Goal: Information Seeking & Learning: Learn about a topic

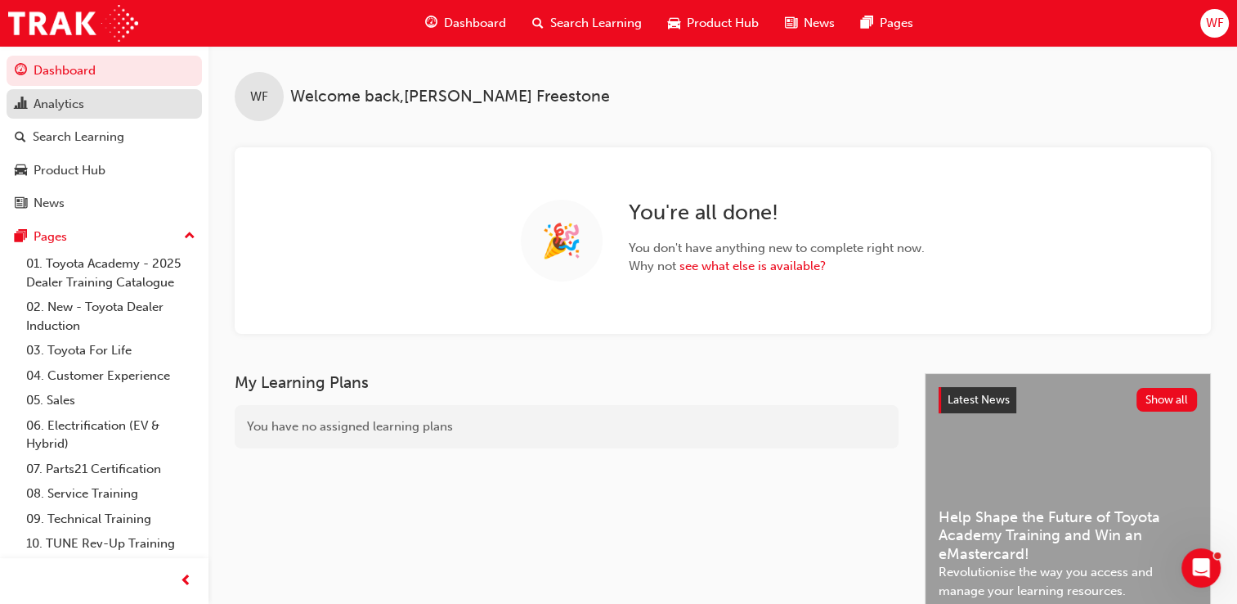
click at [67, 110] on div "Analytics" at bounding box center [59, 104] width 51 height 19
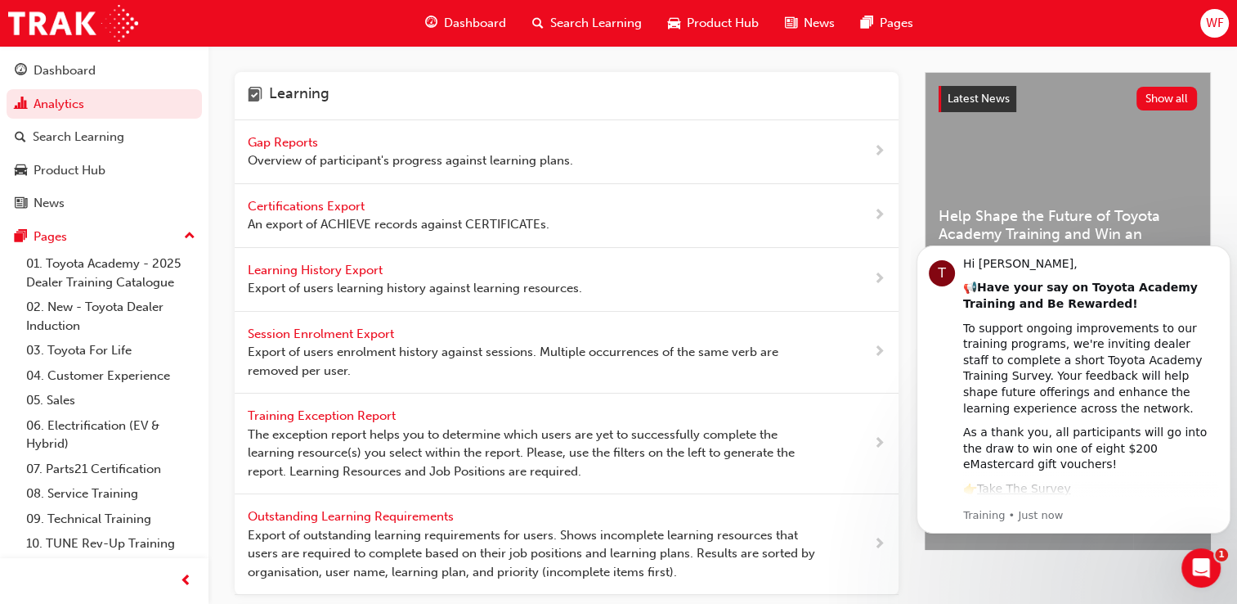
click at [294, 133] on div "Gap Reports Overview of participant's progress against learning plans." at bounding box center [411, 151] width 326 height 37
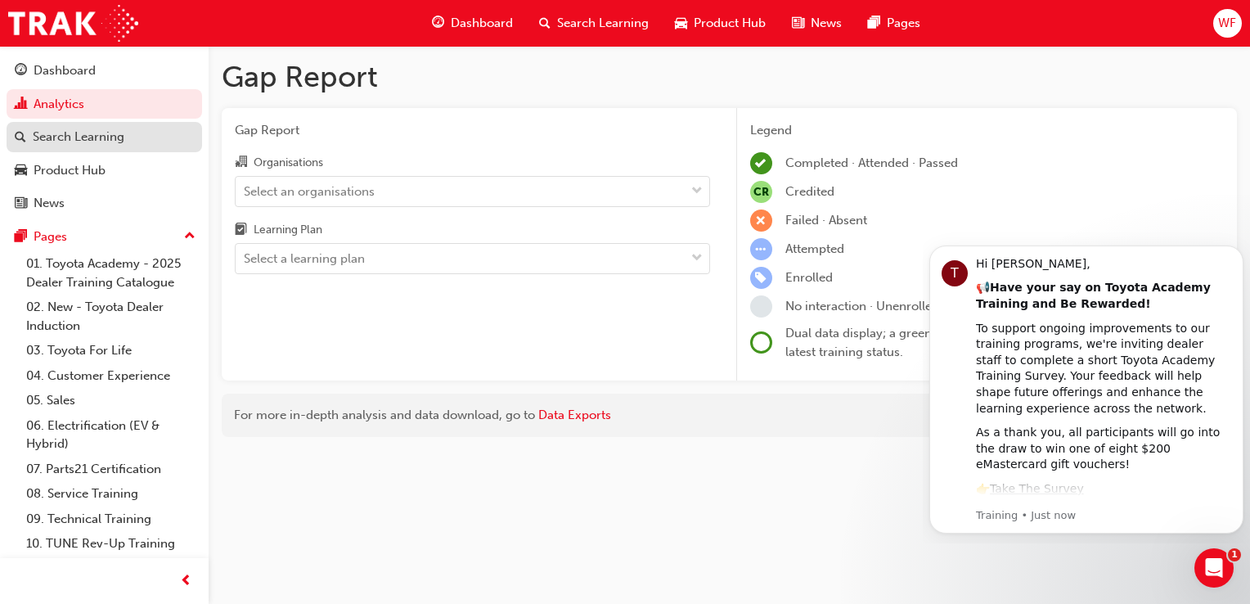
click at [92, 140] on div "Search Learning" at bounding box center [79, 137] width 92 height 19
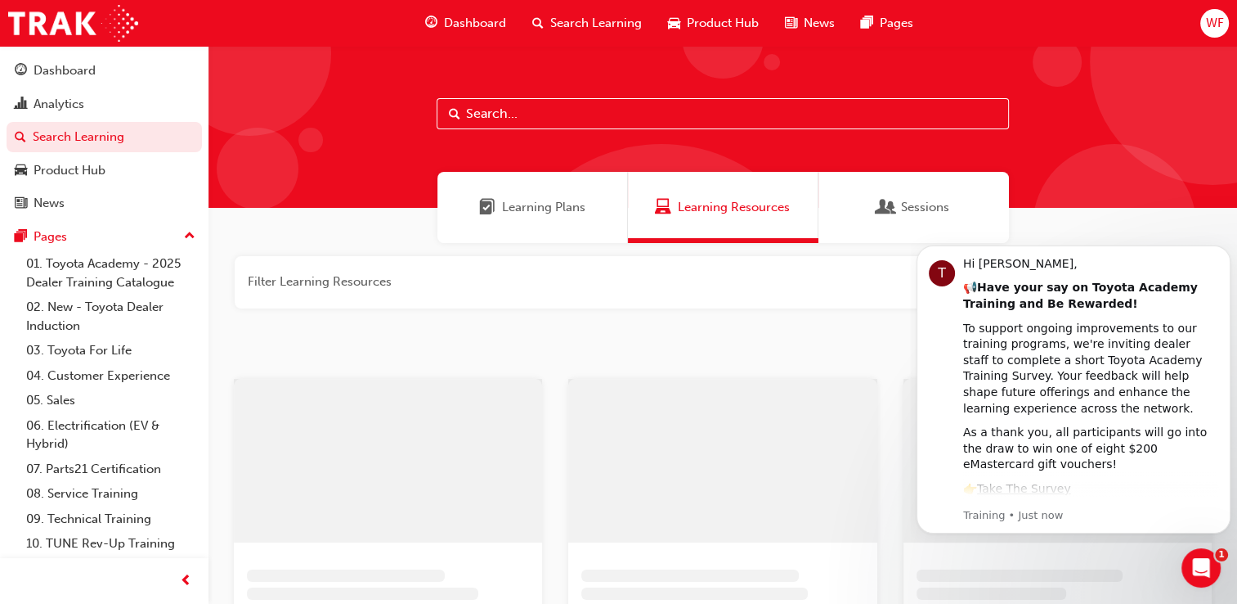
click at [903, 205] on span "Sessions" at bounding box center [925, 207] width 48 height 19
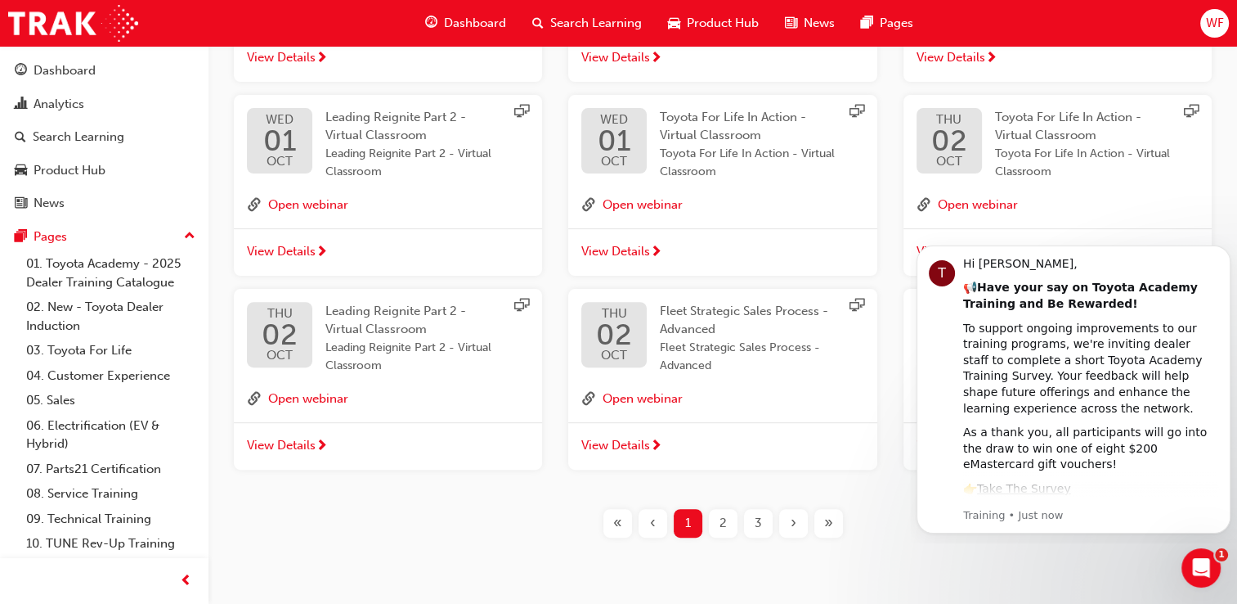
scroll to position [491, 0]
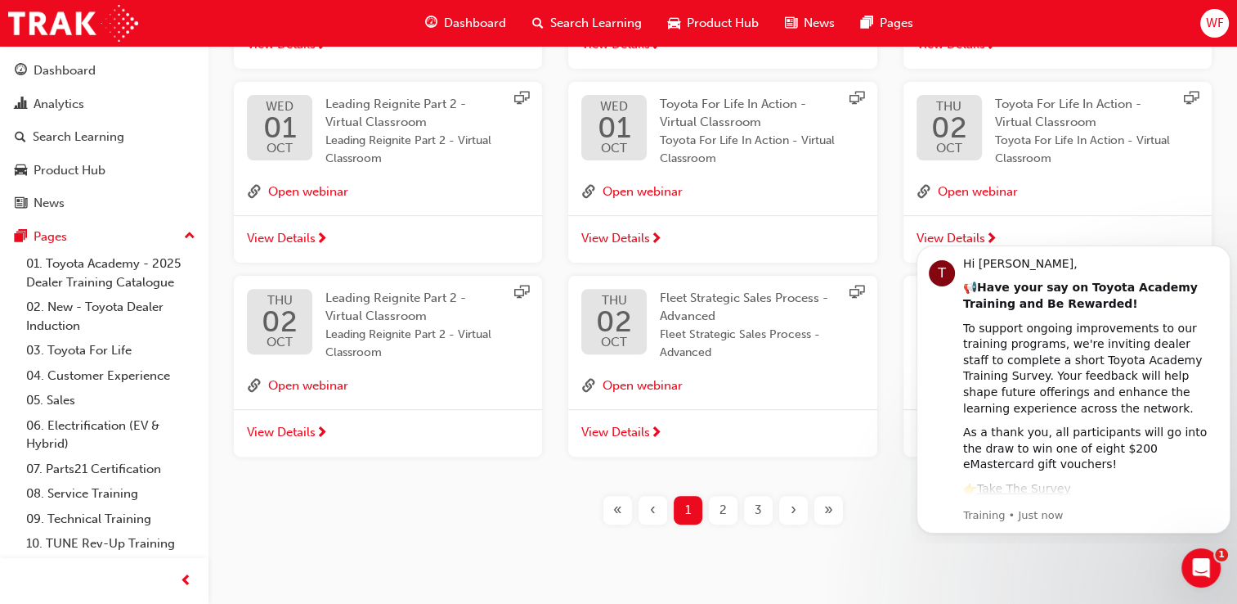
drag, startPoint x: 883, startPoint y: 557, endPoint x: 823, endPoint y: 496, distance: 86.2
click at [883, 557] on div "Learning Plans Learning Resources Sessions Filter Sessions Showing 153 results …" at bounding box center [723, 72] width 1029 height 1035
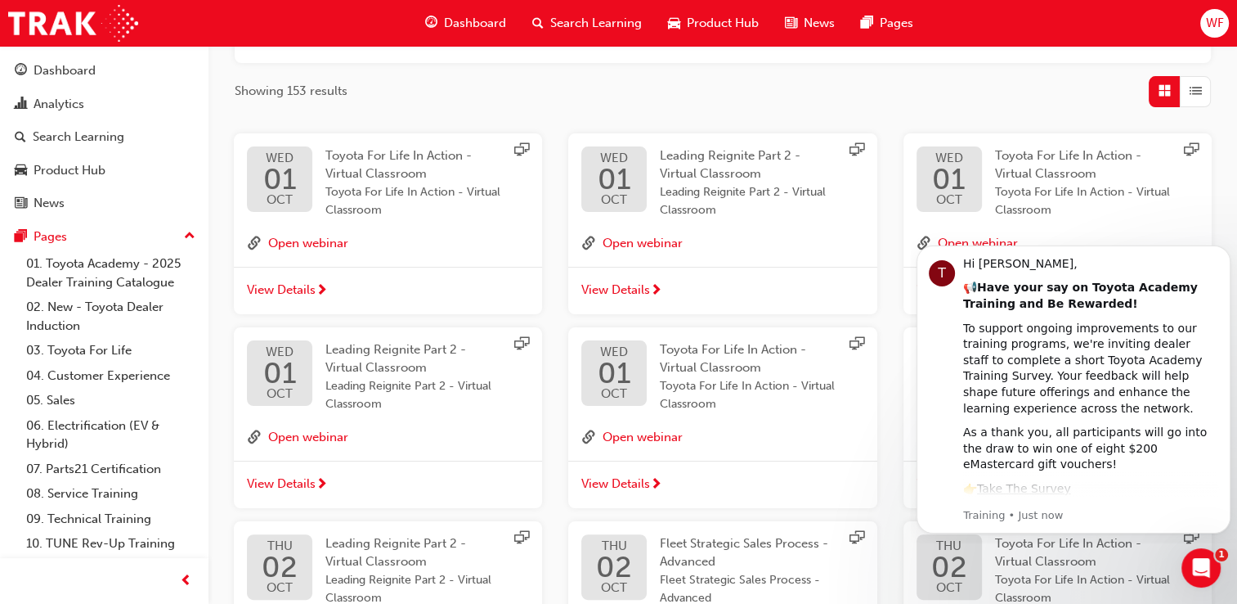
scroll to position [0, 0]
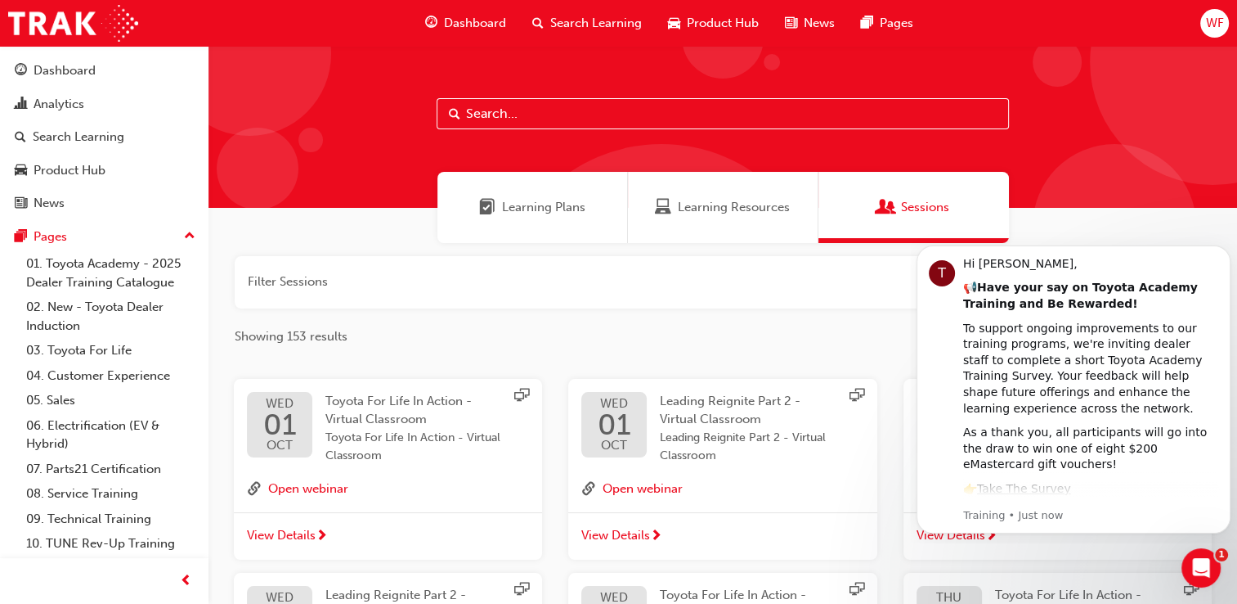
click at [540, 114] on input "text" at bounding box center [723, 113] width 572 height 31
type input "tfl"
click at [308, 118] on div "tfl" at bounding box center [723, 127] width 1029 height 162
click at [424, 101] on div "tfl" at bounding box center [723, 127] width 1029 height 162
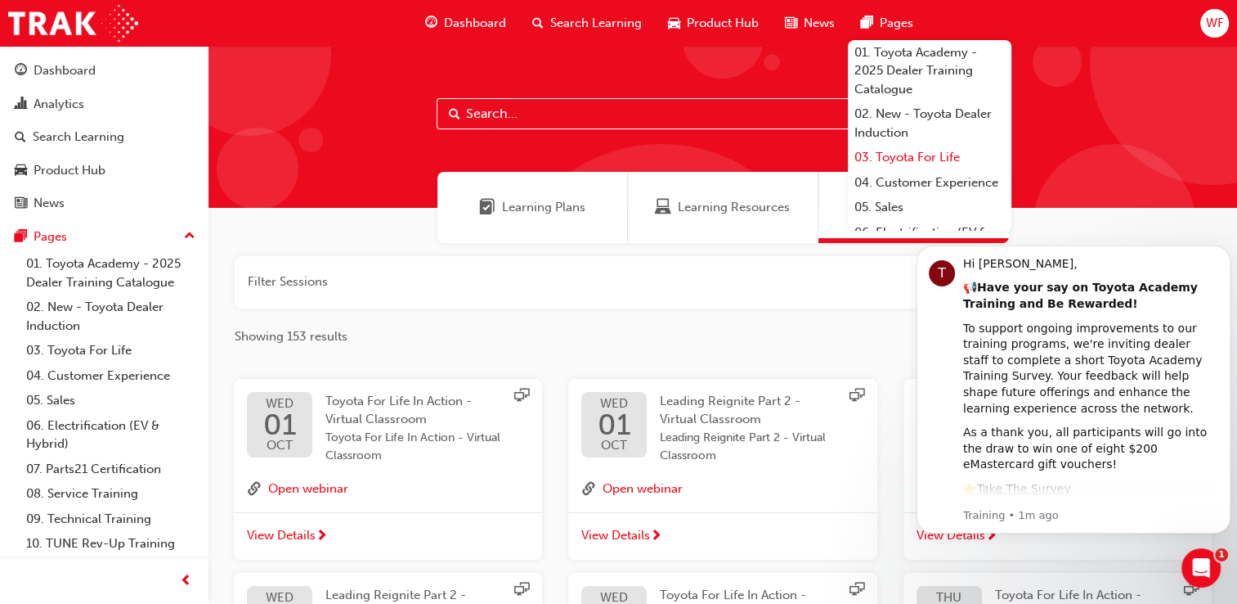
click at [896, 159] on link "03. Toyota For Life" at bounding box center [930, 157] width 164 height 25
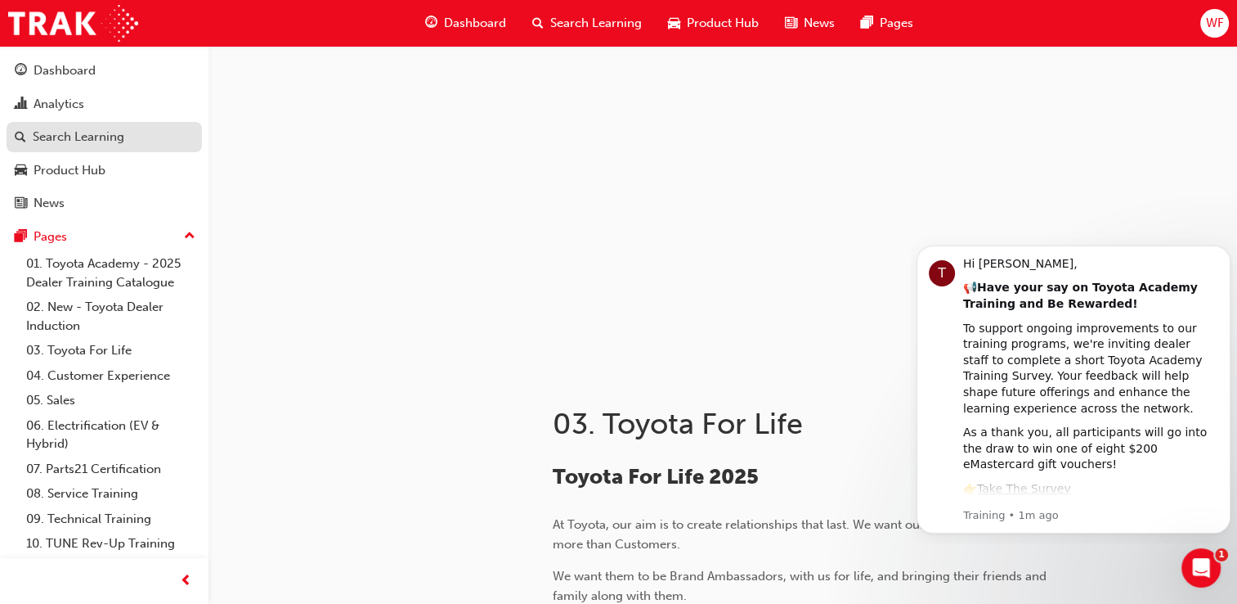
click at [131, 142] on div "Search Learning" at bounding box center [104, 137] width 179 height 20
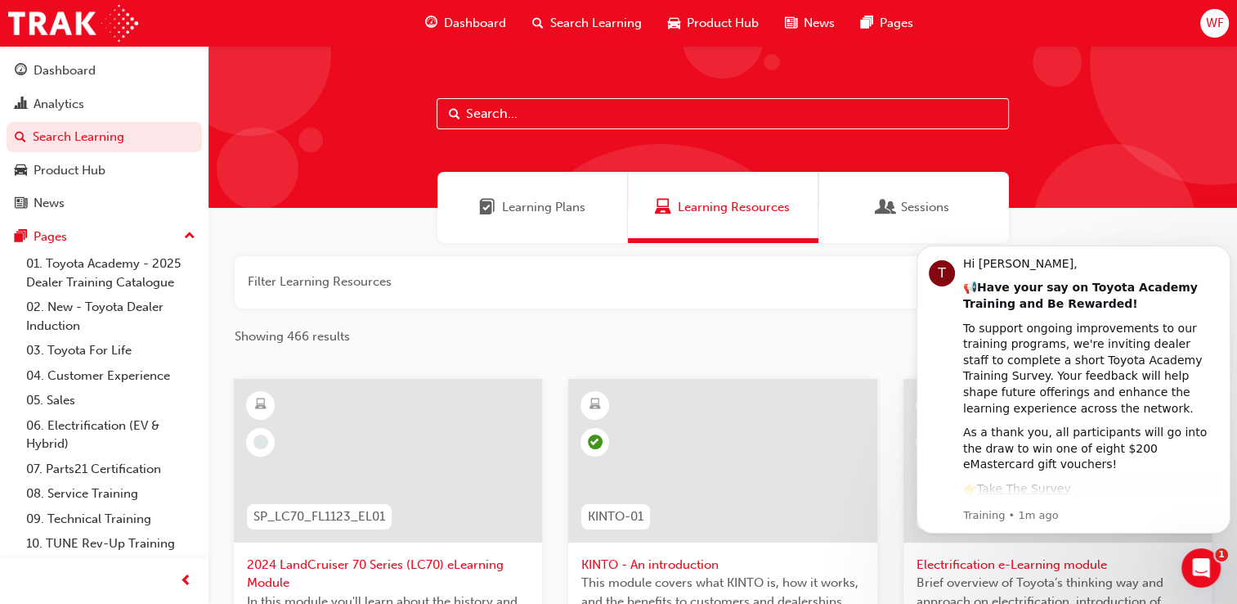
click at [903, 208] on span "Sessions" at bounding box center [925, 207] width 48 height 19
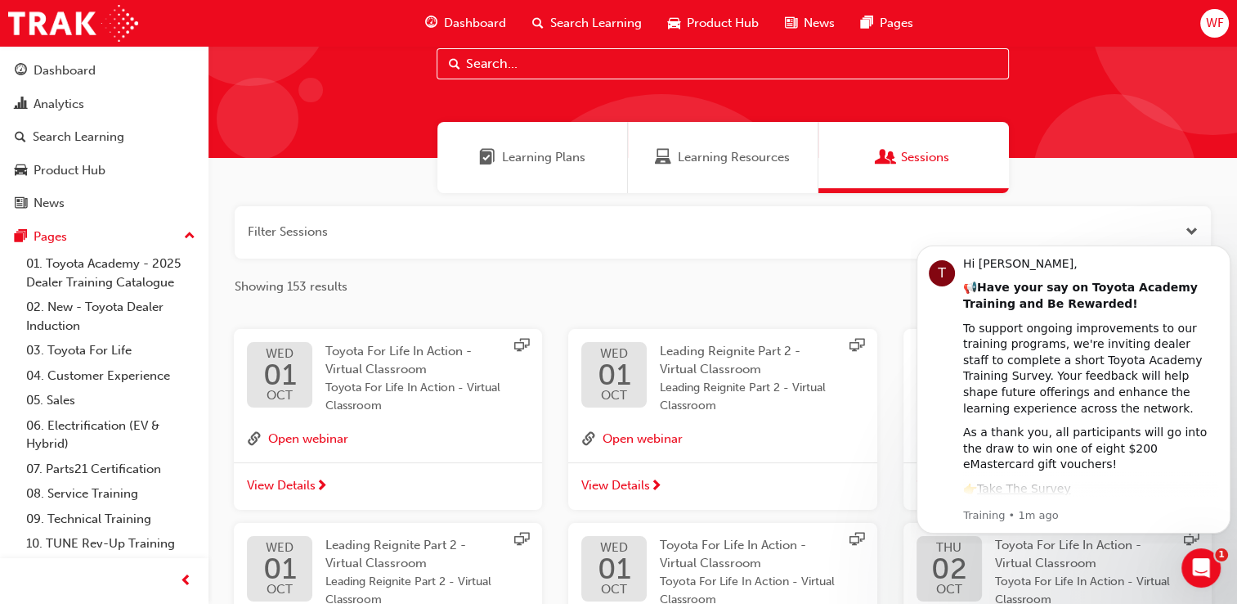
scroll to position [65, 0]
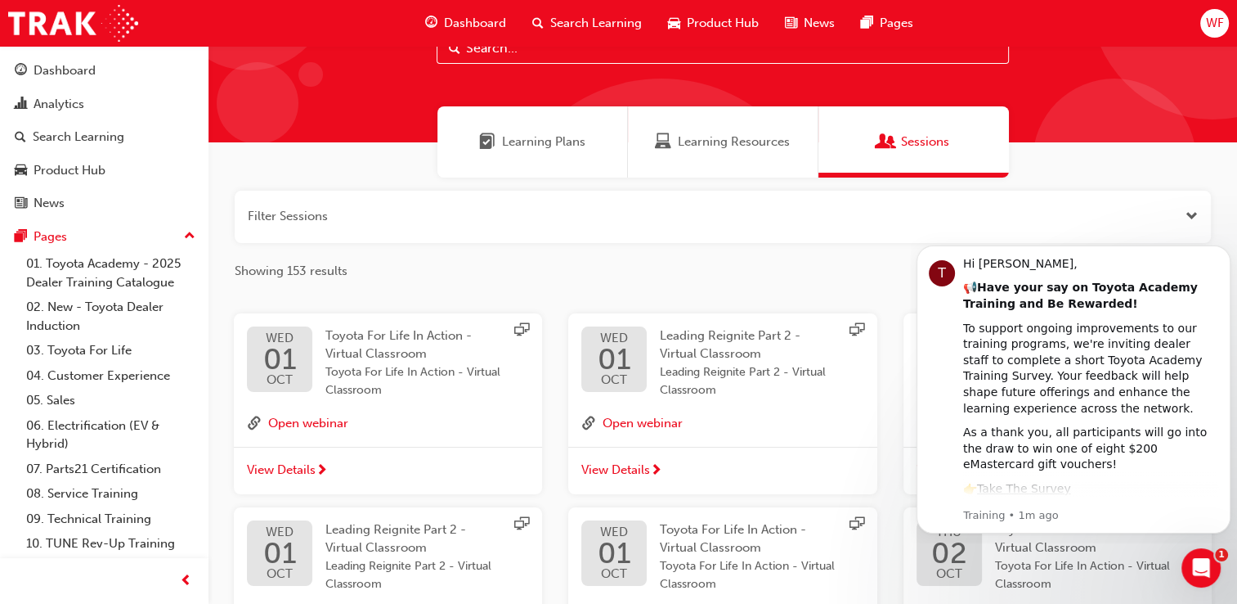
click at [304, 469] on span "View Details" at bounding box center [281, 469] width 69 height 19
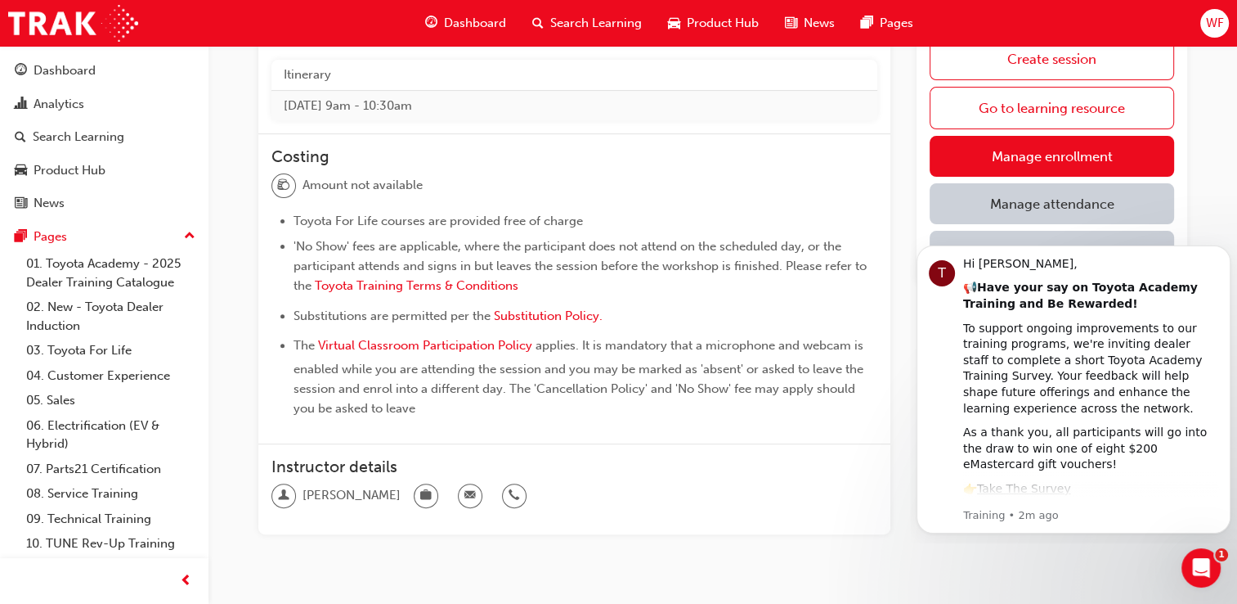
scroll to position [572, 0]
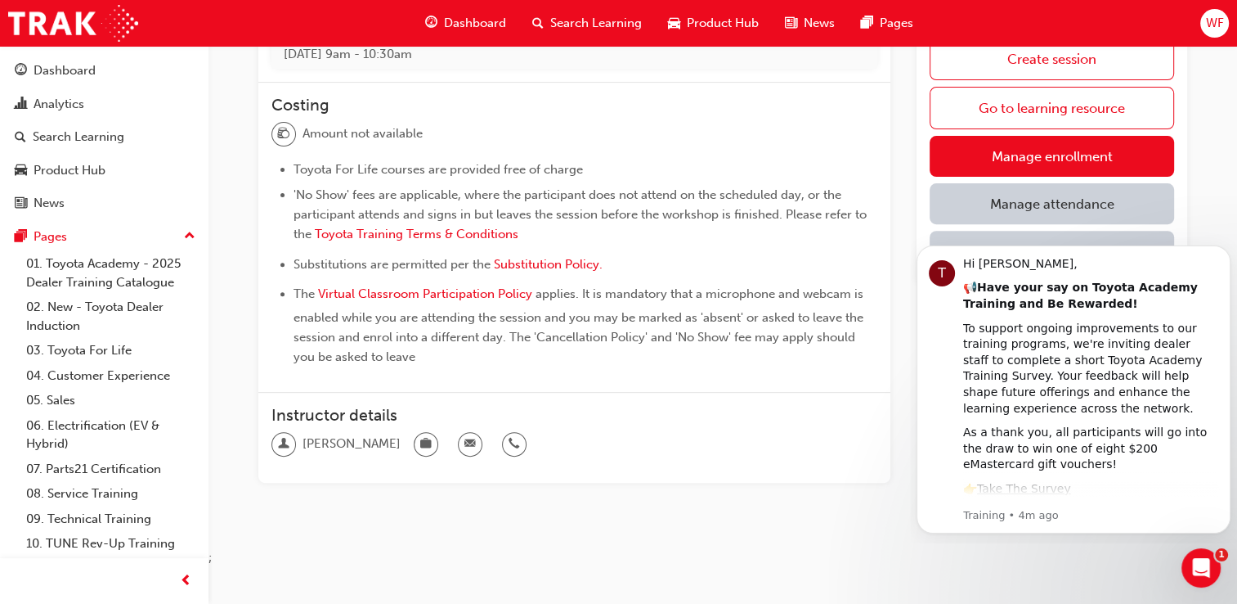
click at [1067, 556] on div "Toyota For Life In Action - Virtual Classroom Session Go back Overview Full Tra…" at bounding box center [618, 17] width 1237 height 1179
click at [1226, 249] on icon "Dismiss notification" at bounding box center [1226, 250] width 6 height 6
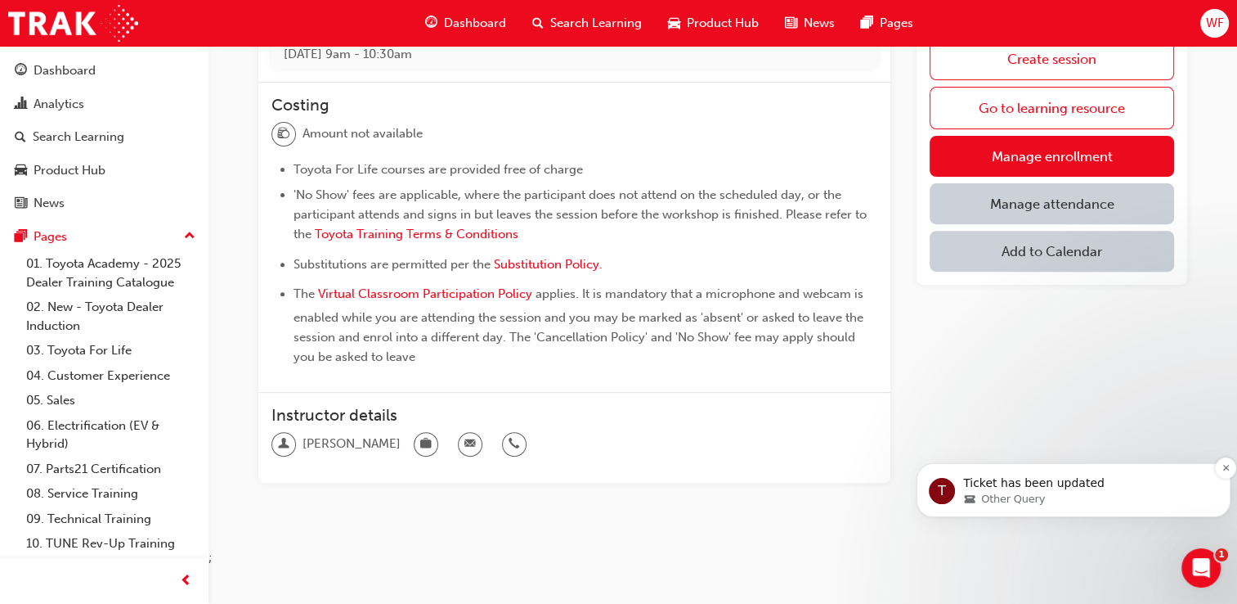
click at [1058, 497] on div "Other Query" at bounding box center [1086, 499] width 247 height 15
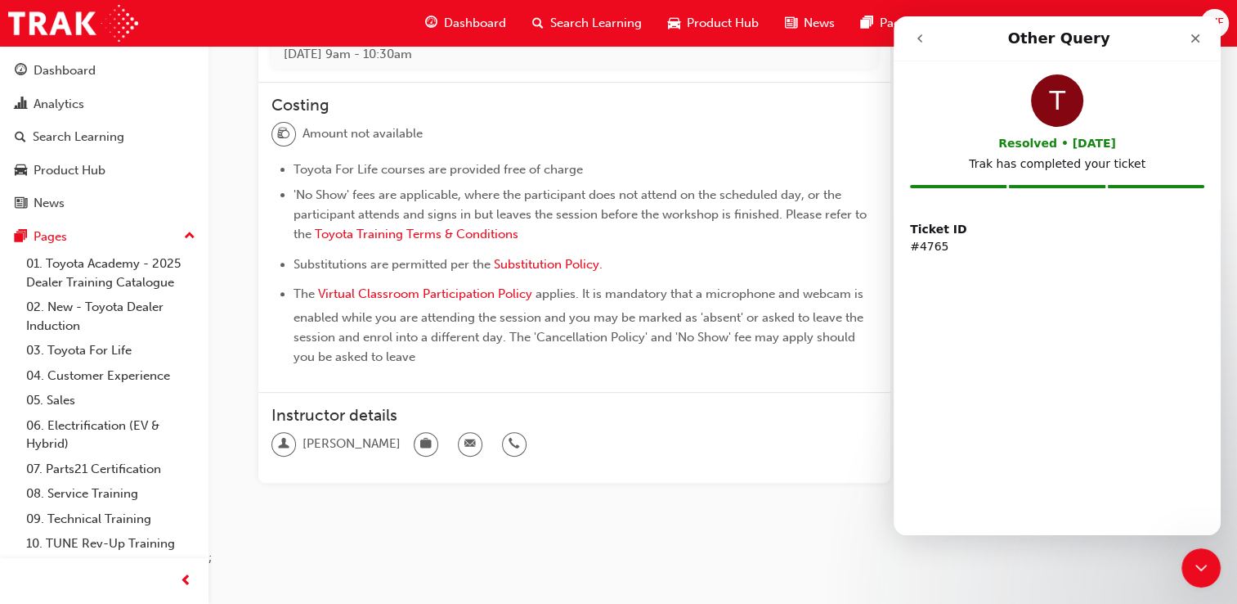
scroll to position [0, 0]
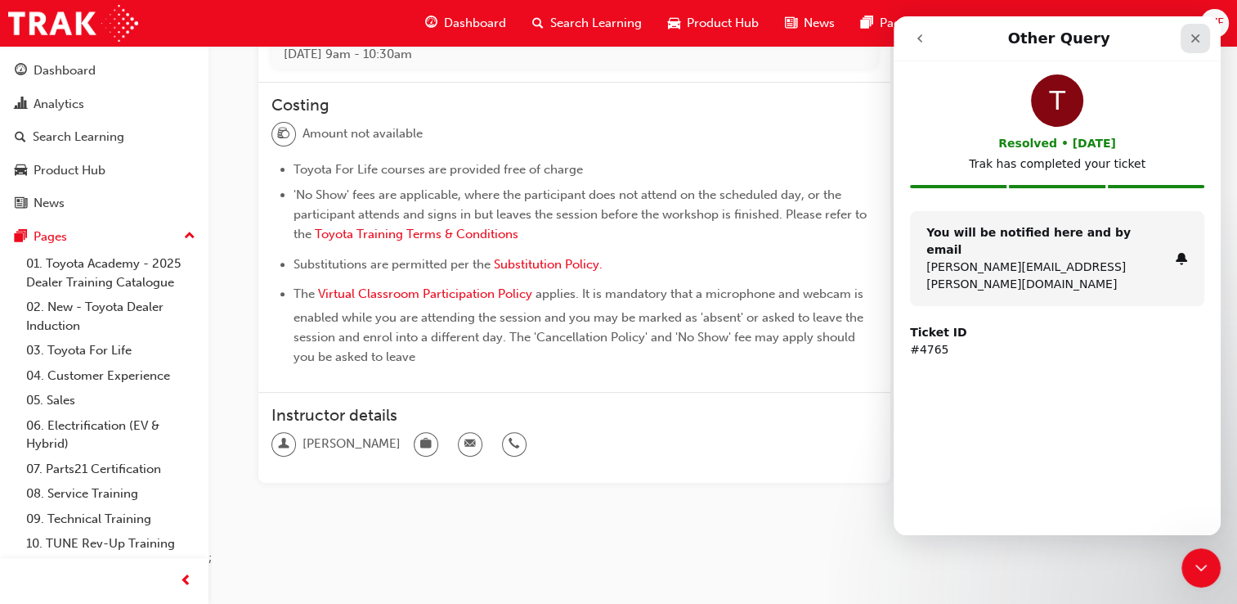
click at [1197, 39] on icon "Close" at bounding box center [1196, 38] width 9 height 9
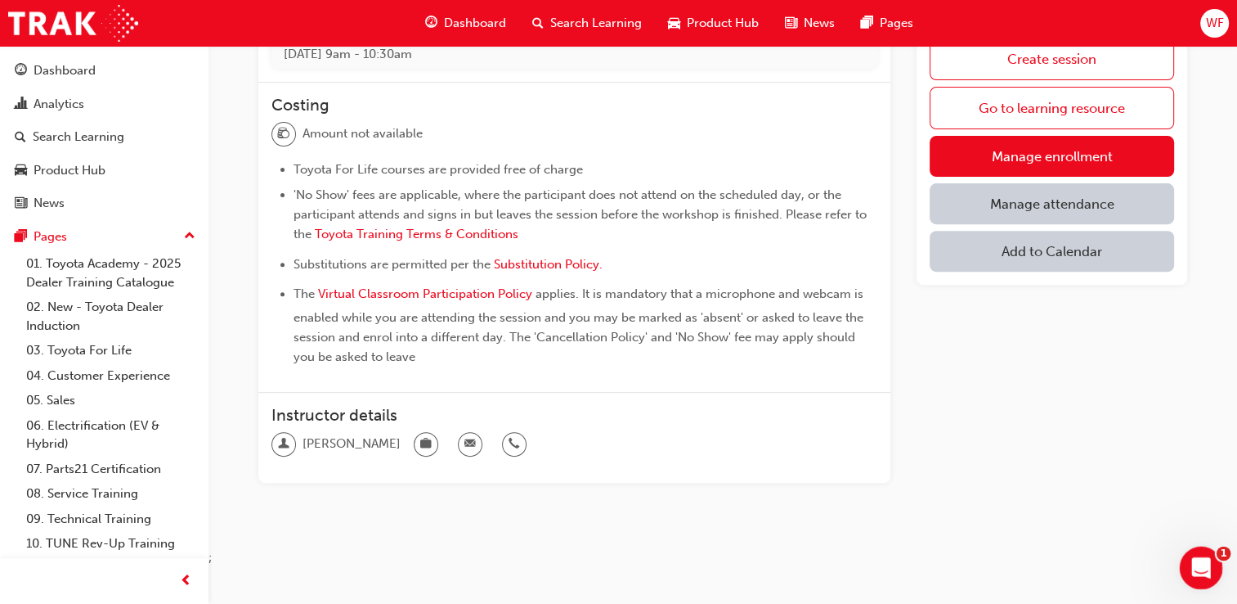
click at [1202, 568] on icon "Open Intercom Messenger" at bounding box center [1199, 565] width 27 height 27
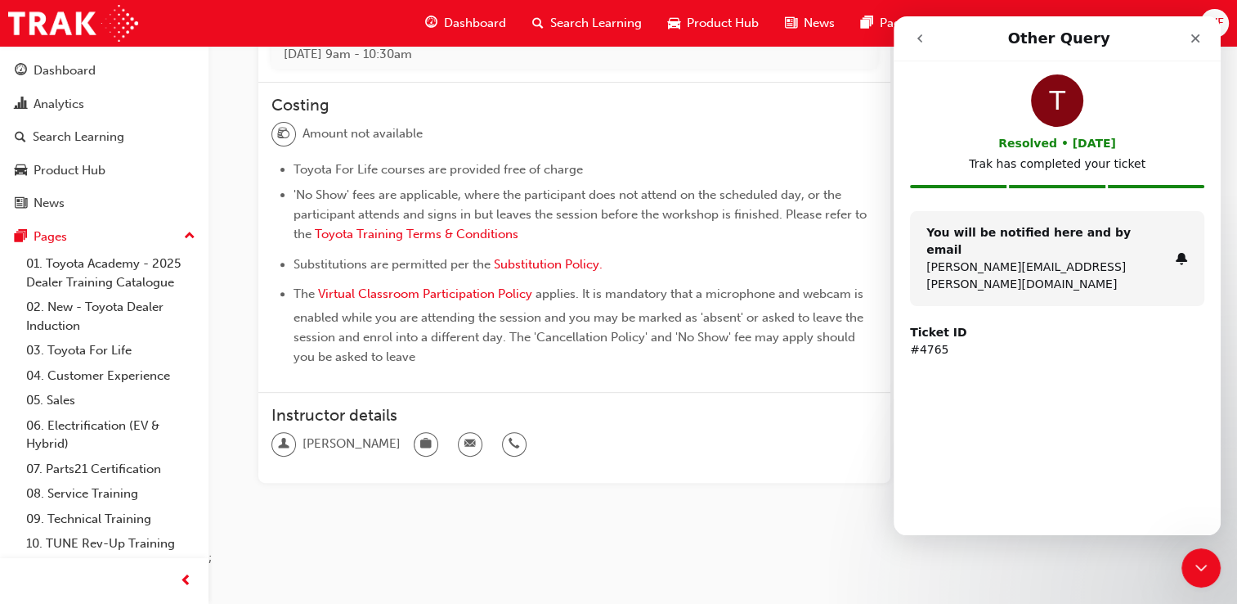
click at [999, 330] on div "Ticket ID #4765" at bounding box center [1057, 341] width 294 height 54
click at [1026, 258] on p "[PERSON_NAME][EMAIL_ADDRESS][PERSON_NAME][DOMAIN_NAME]" at bounding box center [1048, 275] width 242 height 34
click at [917, 38] on icon "go back" at bounding box center [920, 38] width 13 height 13
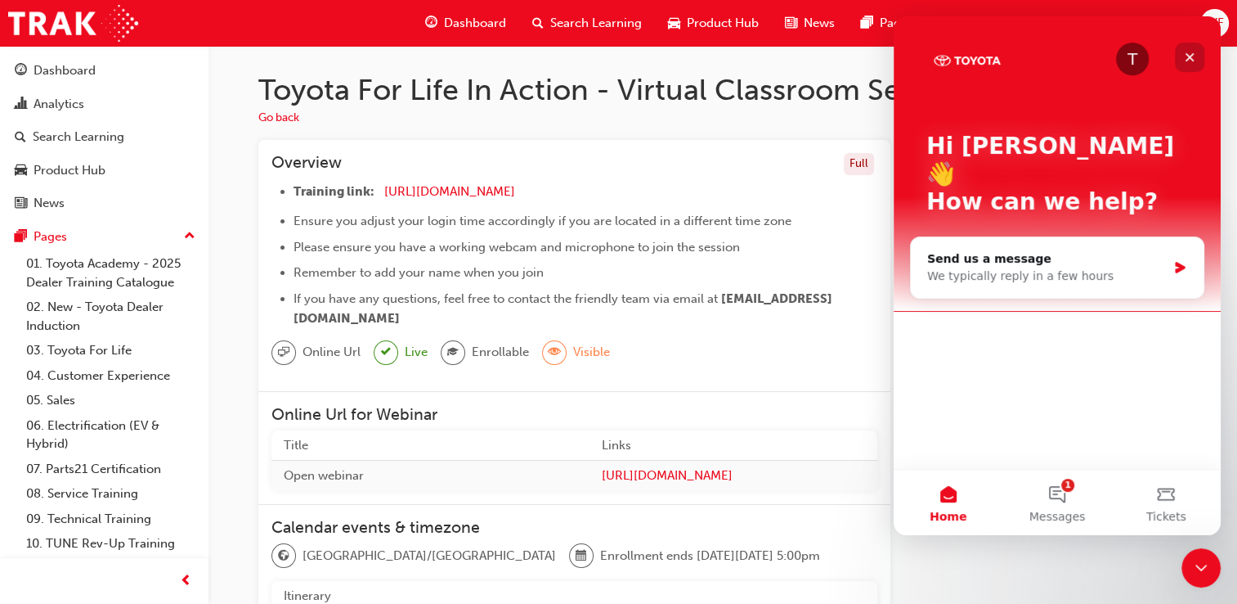
click at [1191, 59] on icon "Close" at bounding box center [1190, 57] width 9 height 9
